Goal: Navigation & Orientation: Find specific page/section

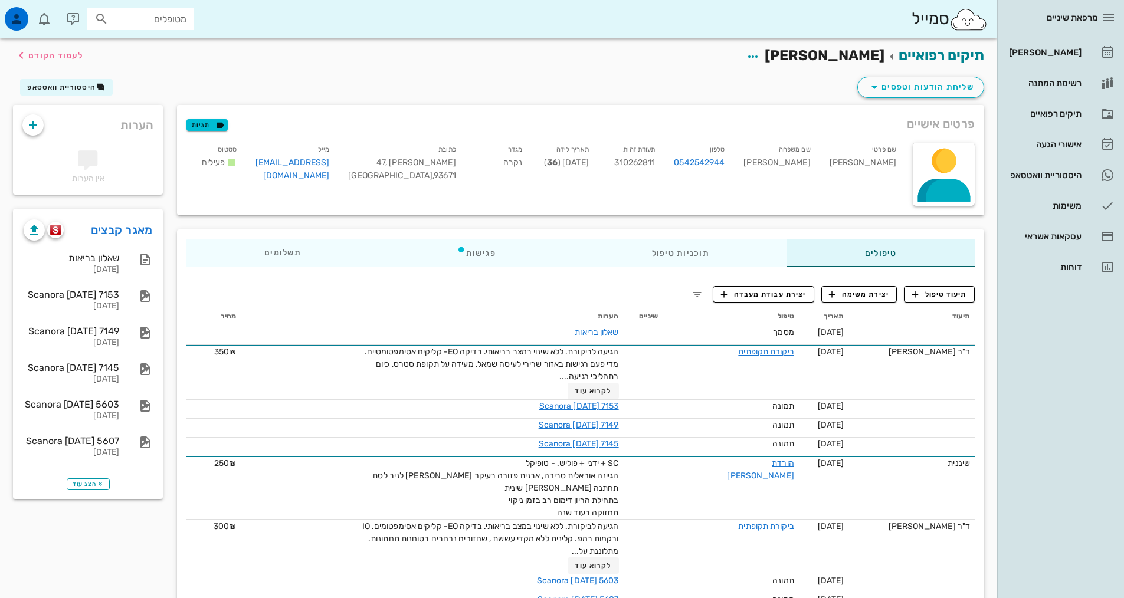
scroll to position [177, 0]
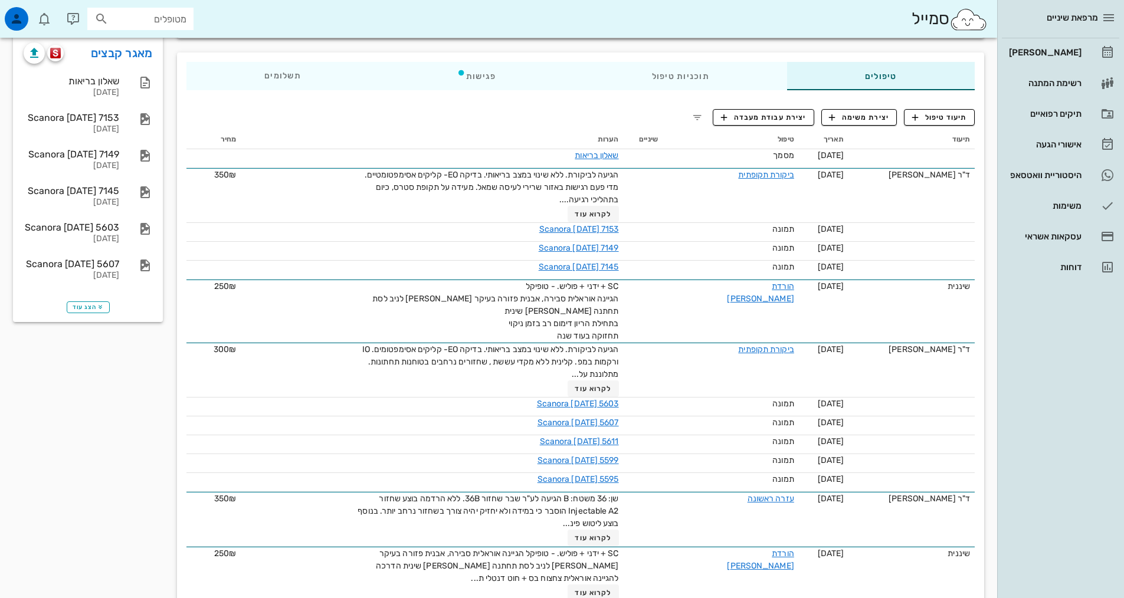
drag, startPoint x: 217, startPoint y: 260, endPoint x: 114, endPoint y: 317, distance: 117.3
click at [195, 285] on div "טיפולים תוכניות טיפול פגישות תשלומים 0₪ תיעוד טיפול יצירת משימה יצירת עבודת מעב…" at bounding box center [580, 487] width 821 height 884
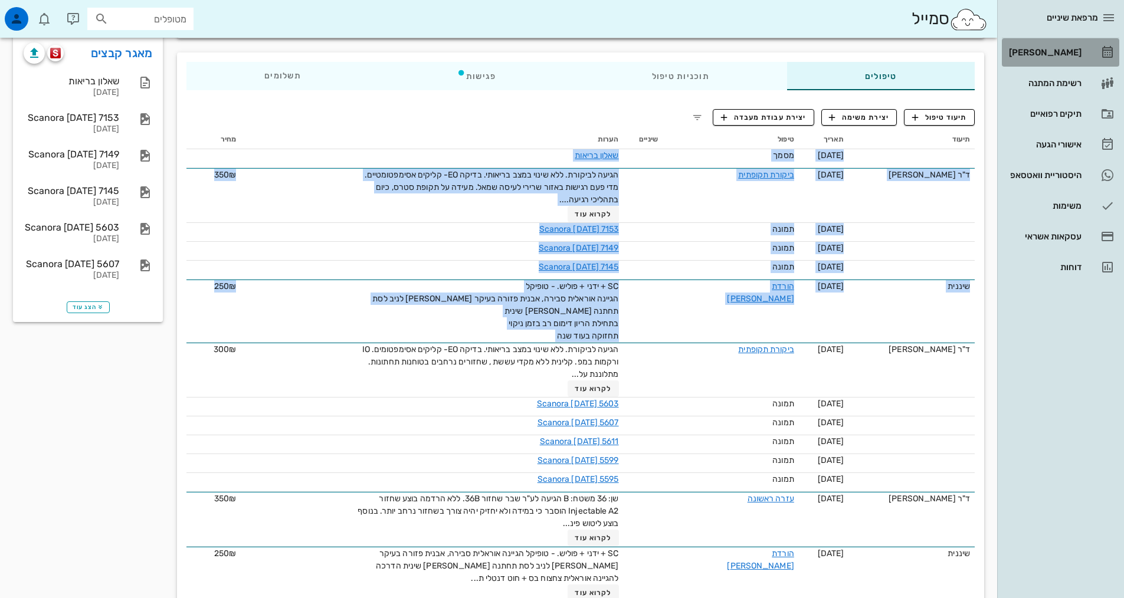
click at [1057, 59] on div "[PERSON_NAME]" at bounding box center [1044, 52] width 75 height 19
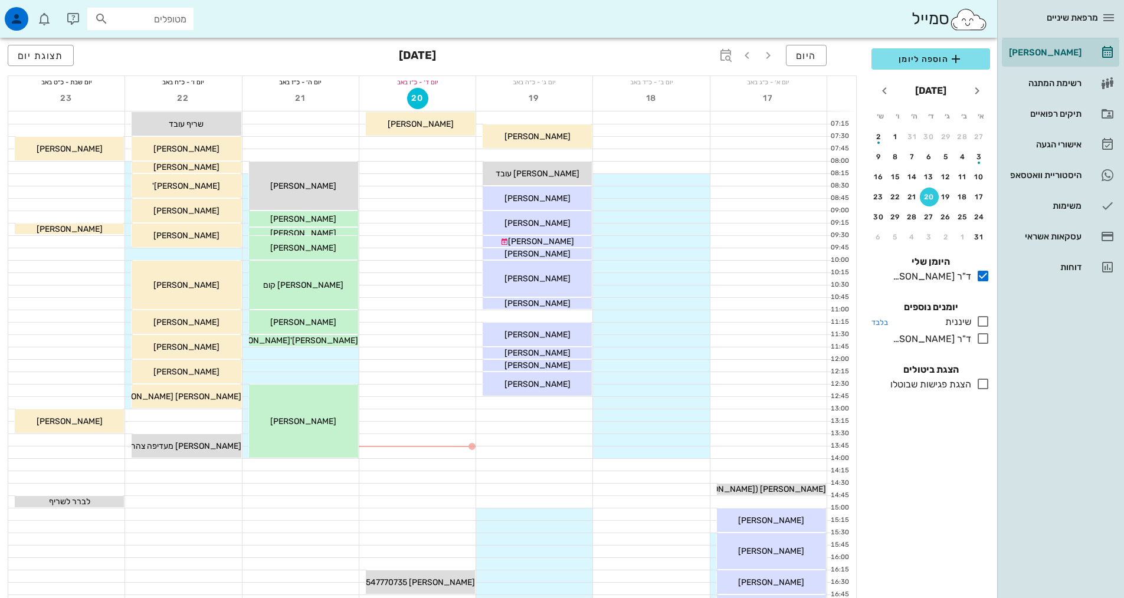
click at [983, 323] on icon at bounding box center [983, 321] width 14 height 14
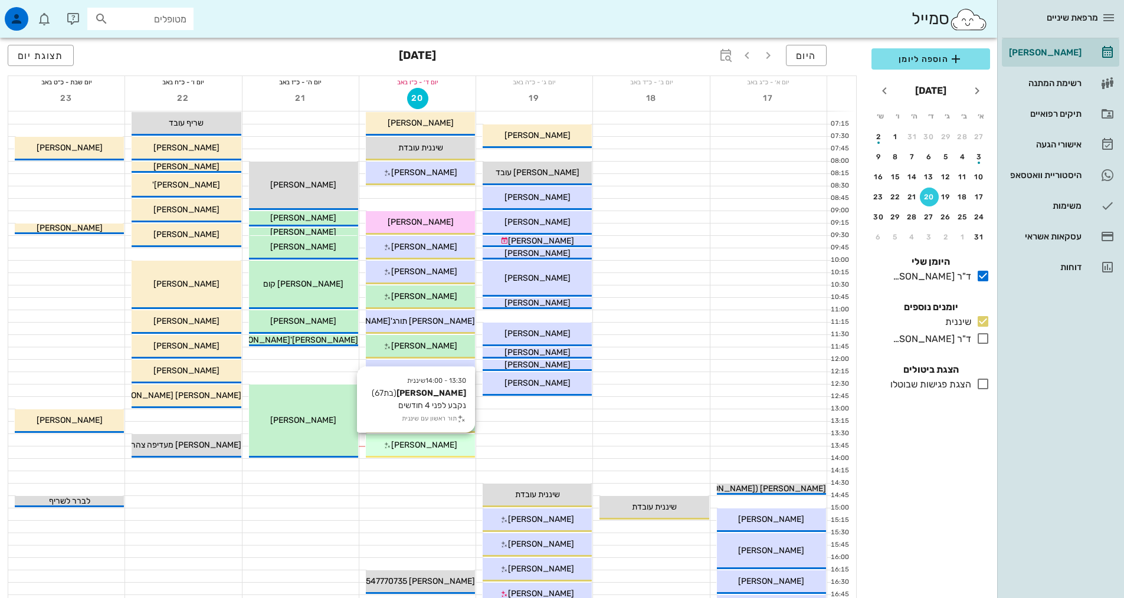
click at [415, 437] on div "13:30 - 14:00 שיננית [PERSON_NAME] (בת 67 ) נקבע לפני 4 חודשים תור ראשון עם שינ…" at bounding box center [420, 446] width 109 height 24
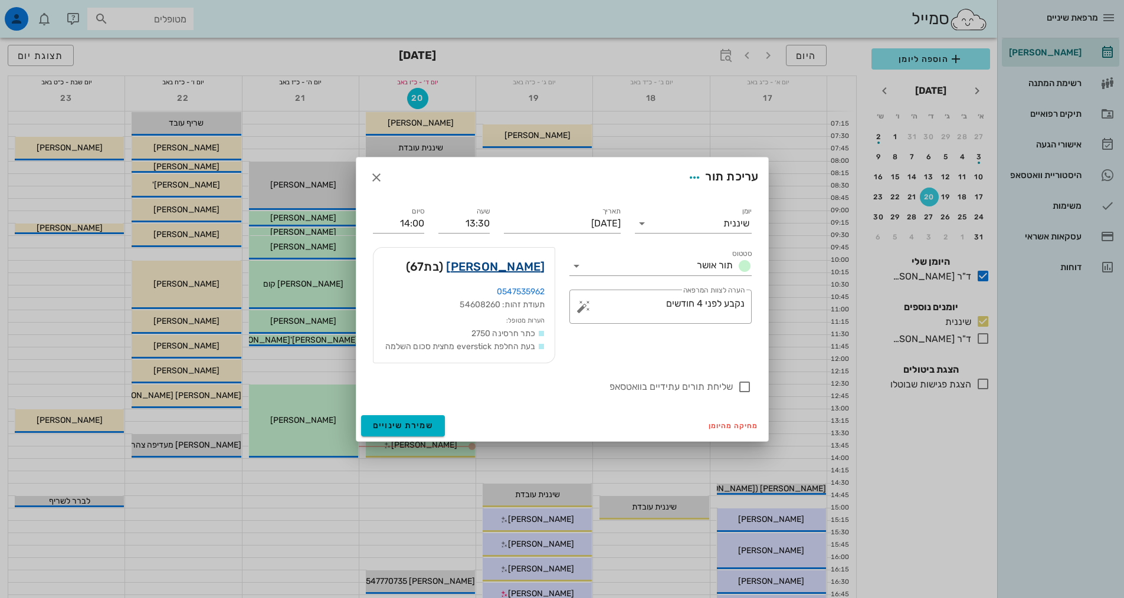
click at [516, 271] on link "[PERSON_NAME]" at bounding box center [495, 266] width 99 height 19
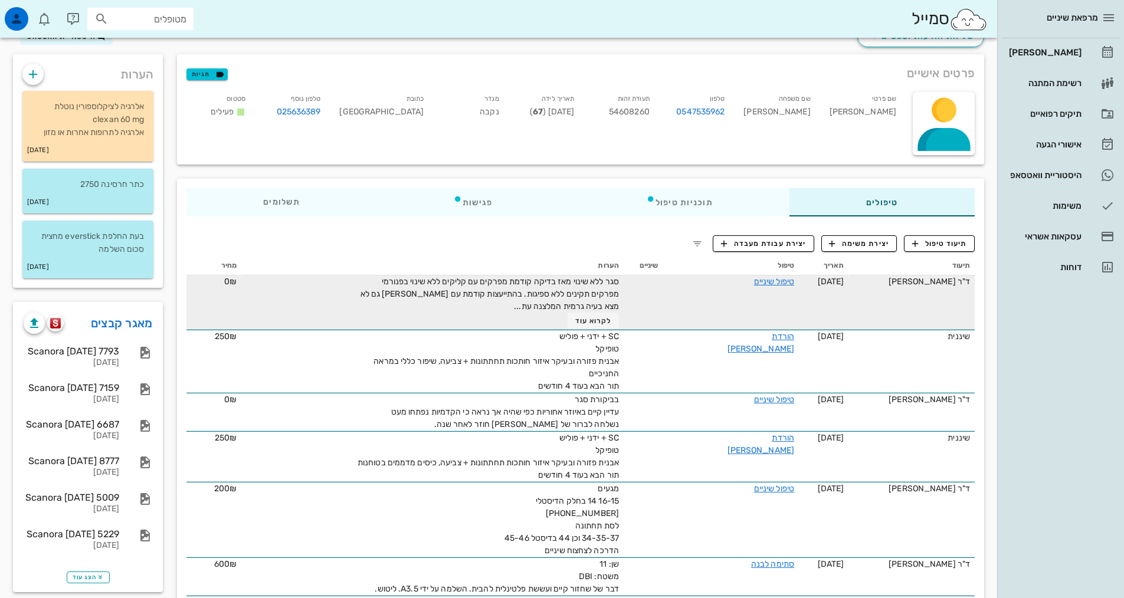
scroll to position [118, 0]
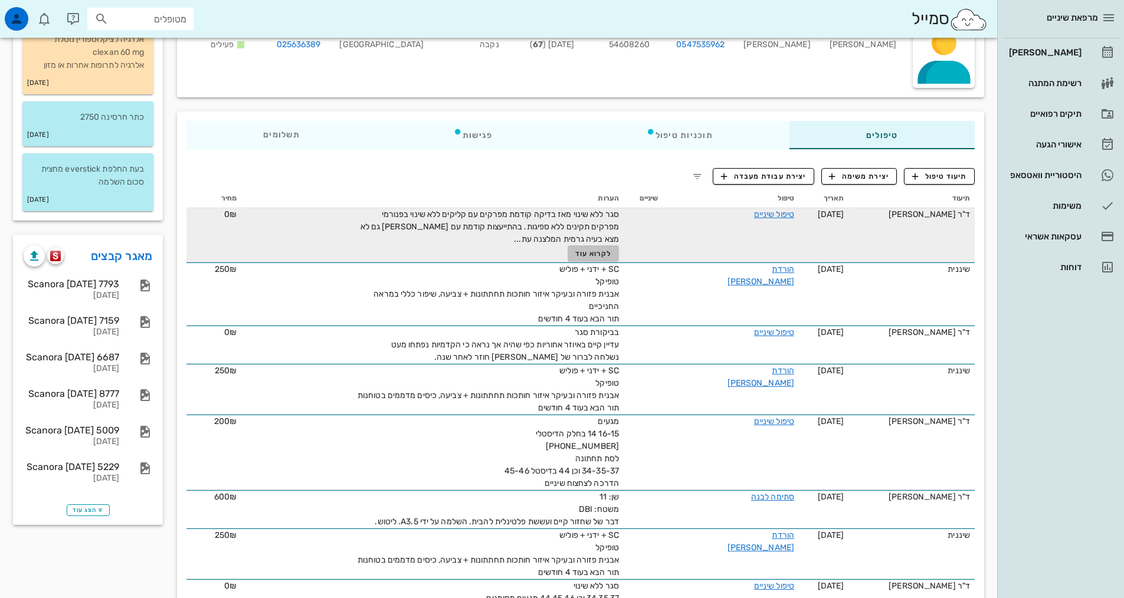
click at [575, 256] on span "לקרוא עוד" at bounding box center [593, 254] width 37 height 8
